Goal: Task Accomplishment & Management: Manage account settings

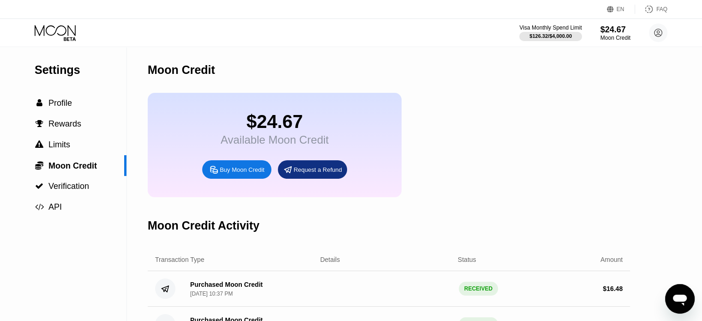
click at [61, 34] on icon at bounding box center [56, 33] width 43 height 16
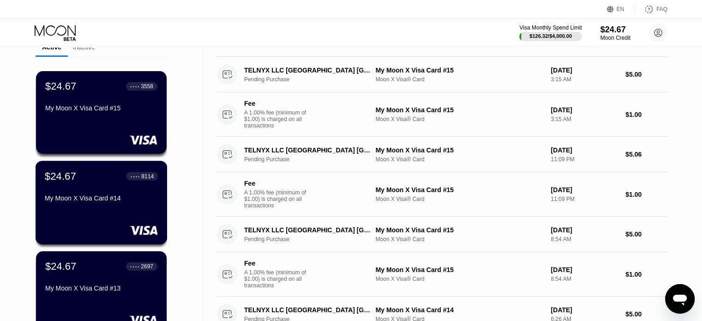
scroll to position [46, 0]
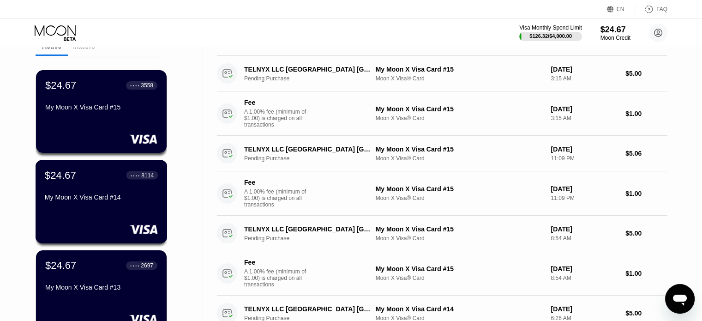
click at [92, 204] on div "My Moon X Visa Card #14" at bounding box center [101, 198] width 113 height 11
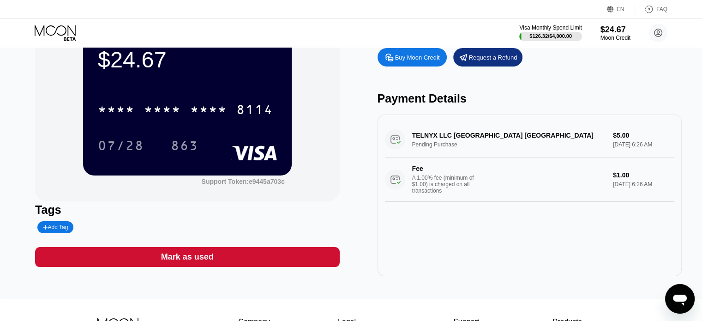
scroll to position [46, 0]
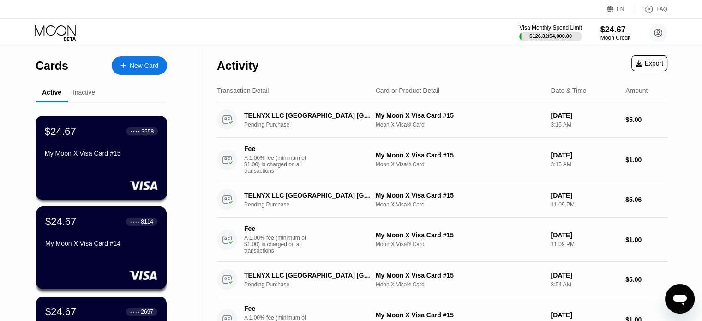
click at [100, 161] on div "My Moon X Visa Card #15" at bounding box center [101, 155] width 113 height 11
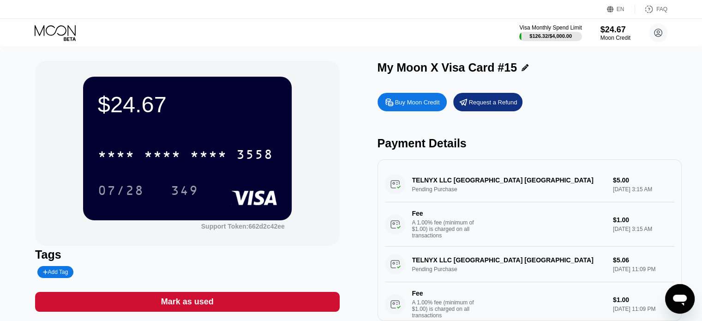
drag, startPoint x: 362, startPoint y: 165, endPoint x: 353, endPoint y: 162, distance: 9.3
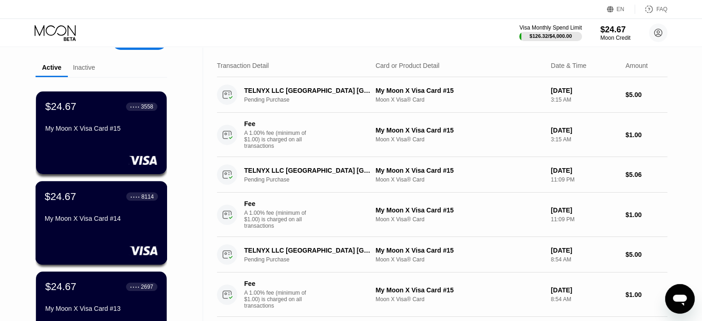
scroll to position [46, 0]
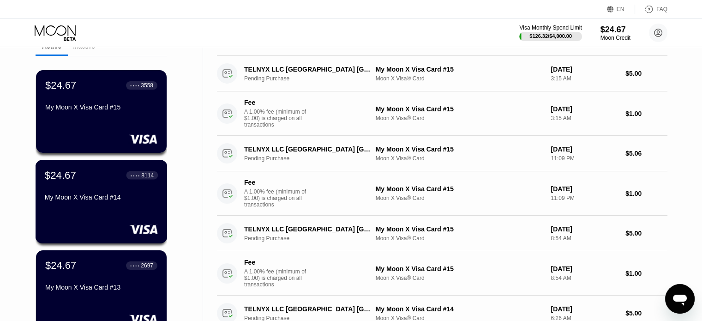
click at [105, 210] on div "$24.67 ● ● ● ● 8114 My Moon X Visa Card #14" at bounding box center [102, 202] width 132 height 84
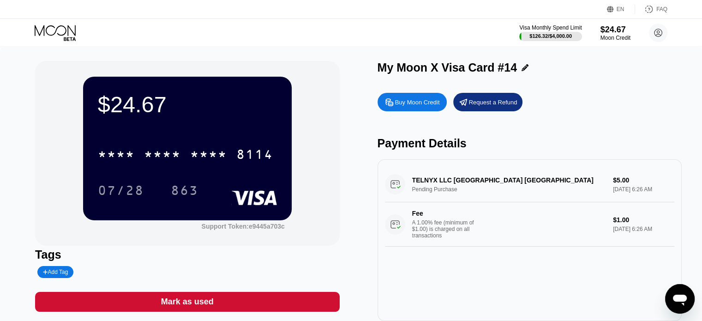
click at [60, 33] on icon at bounding box center [56, 33] width 43 height 16
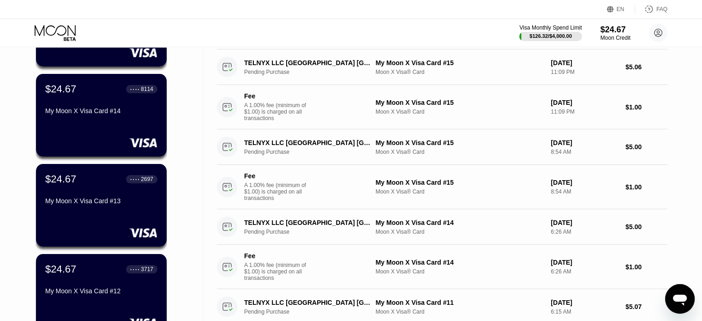
scroll to position [138, 0]
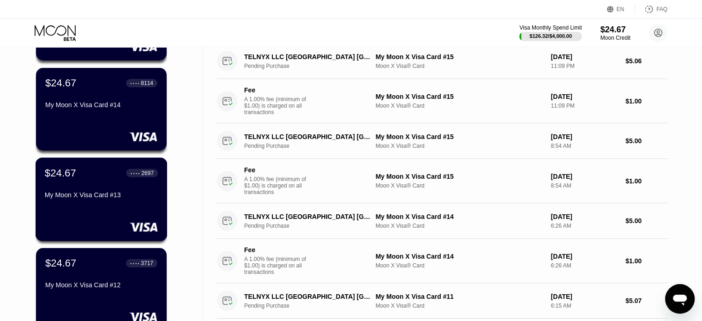
drag, startPoint x: 97, startPoint y: 186, endPoint x: 502, endPoint y: 225, distance: 407.0
click at [97, 187] on div "$24.67 ● ● ● ● 2697 My Moon X Visa Card #13" at bounding box center [101, 185] width 113 height 36
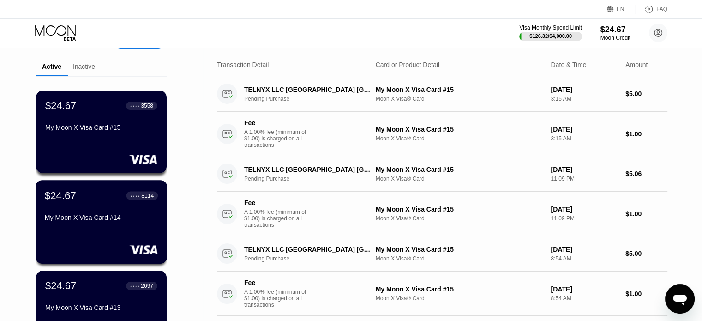
scroll to position [92, 0]
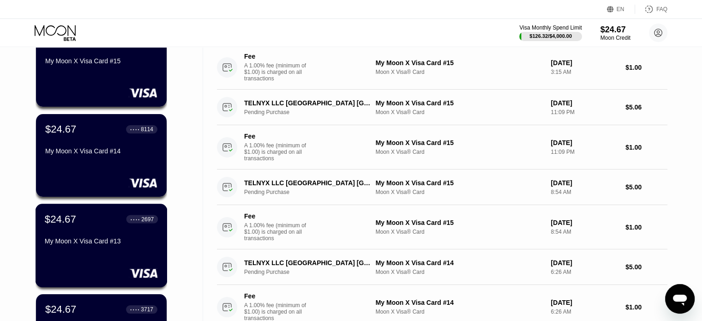
click at [91, 237] on div "$24.67 ● ● ● ● 2697 My Moon X Visa Card #13" at bounding box center [101, 231] width 113 height 36
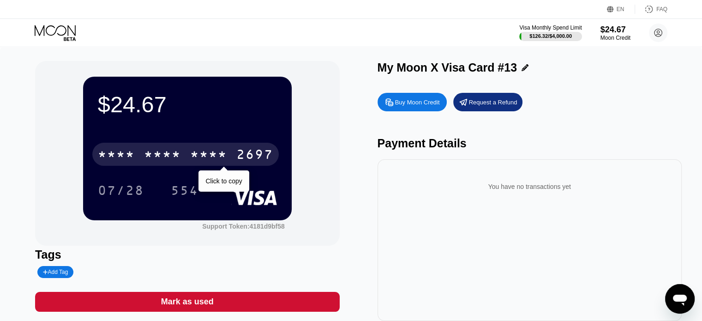
click at [201, 150] on div "* * * *" at bounding box center [208, 155] width 37 height 15
click at [201, 150] on div "2939" at bounding box center [208, 155] width 37 height 15
click at [201, 150] on div "* * * *" at bounding box center [208, 155] width 37 height 15
click at [201, 150] on div "2939" at bounding box center [208, 155] width 37 height 15
click at [201, 150] on div "* * * *" at bounding box center [208, 155] width 37 height 15
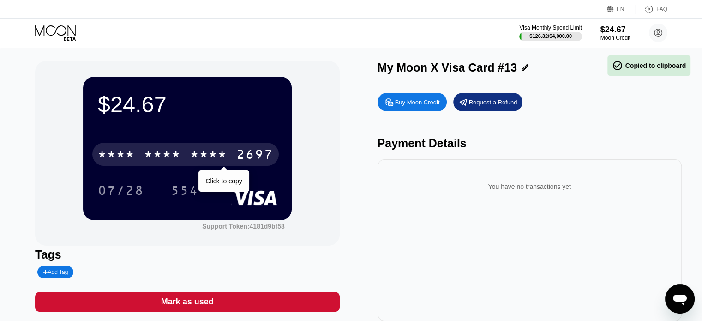
click at [201, 149] on div "* * * * * * * * * * * * 2697" at bounding box center [185, 154] width 186 height 23
click at [201, 149] on div "[CREDIT_CARD_NUMBER]" at bounding box center [185, 154] width 186 height 23
click at [201, 149] on div "* * * * * * * * * * * * 2697" at bounding box center [185, 154] width 186 height 23
click at [201, 149] on div "[CREDIT_CARD_NUMBER]" at bounding box center [185, 154] width 186 height 23
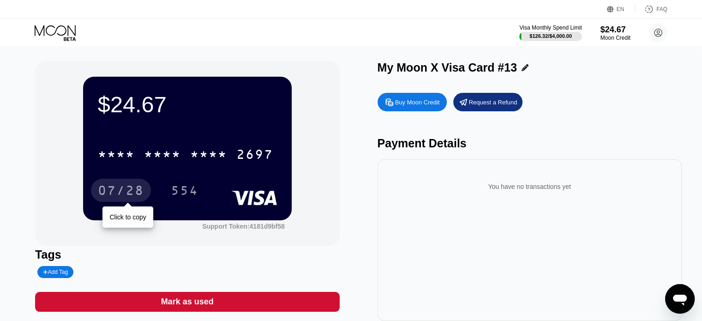
click at [122, 191] on div "07/28" at bounding box center [121, 191] width 46 height 15
drag, startPoint x: 122, startPoint y: 191, endPoint x: 198, endPoint y: 255, distance: 99.6
click at [123, 191] on div "07/28" at bounding box center [121, 191] width 46 height 15
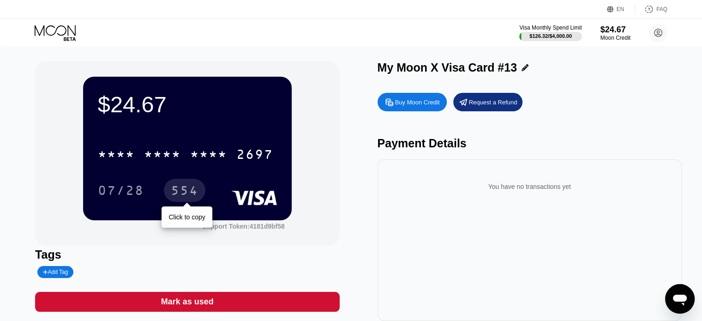
click at [190, 200] on div "$24.67 * * * * * * * * * * * * 2697 07/28 554 Click to copy" at bounding box center [187, 148] width 209 height 143
click at [189, 198] on div "554" at bounding box center [185, 191] width 28 height 15
drag, startPoint x: 189, startPoint y: 198, endPoint x: 381, endPoint y: 286, distance: 211.3
click at [192, 199] on div "554" at bounding box center [185, 191] width 28 height 15
